Goal: Task Accomplishment & Management: Manage account settings

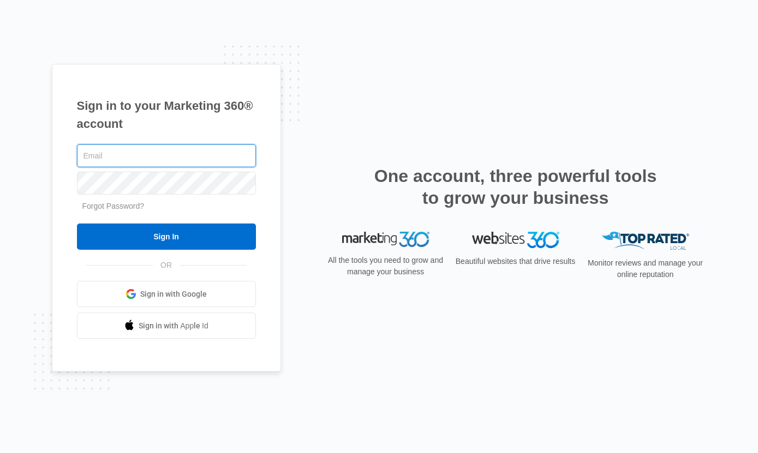
type input "shirley.corrothers@gmail.com"
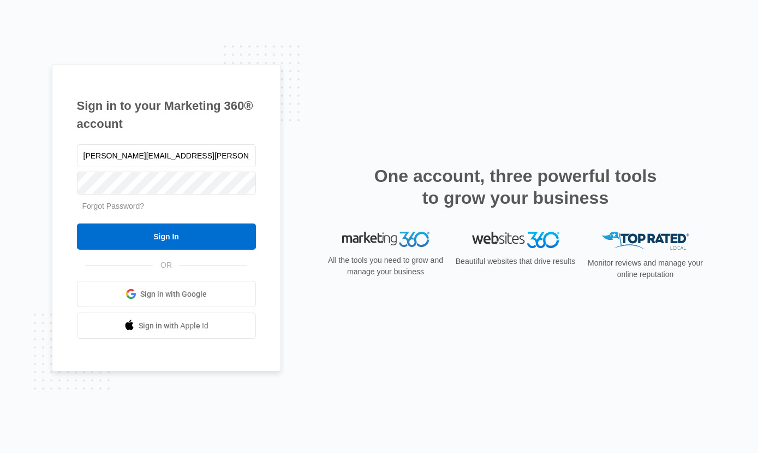
click at [166, 249] on input "Sign In" at bounding box center [166, 236] width 179 height 26
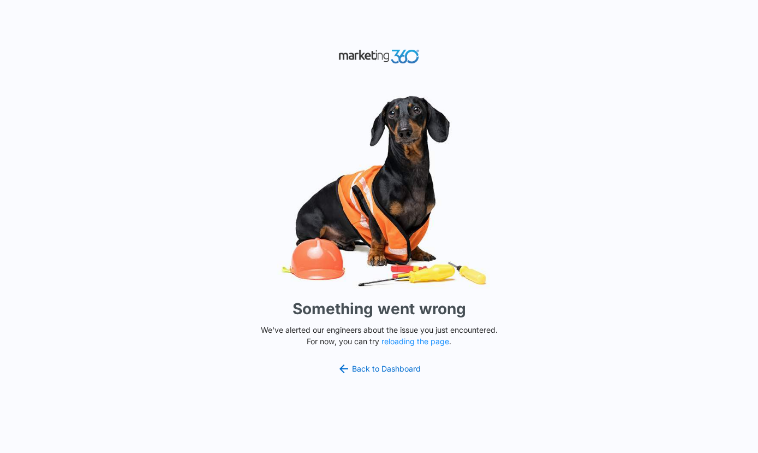
click at [389, 375] on link "Back to Dashboard" at bounding box center [379, 368] width 84 height 13
click at [414, 346] on button "reloading the page" at bounding box center [416, 341] width 68 height 9
